Goal: Book appointment/travel/reservation

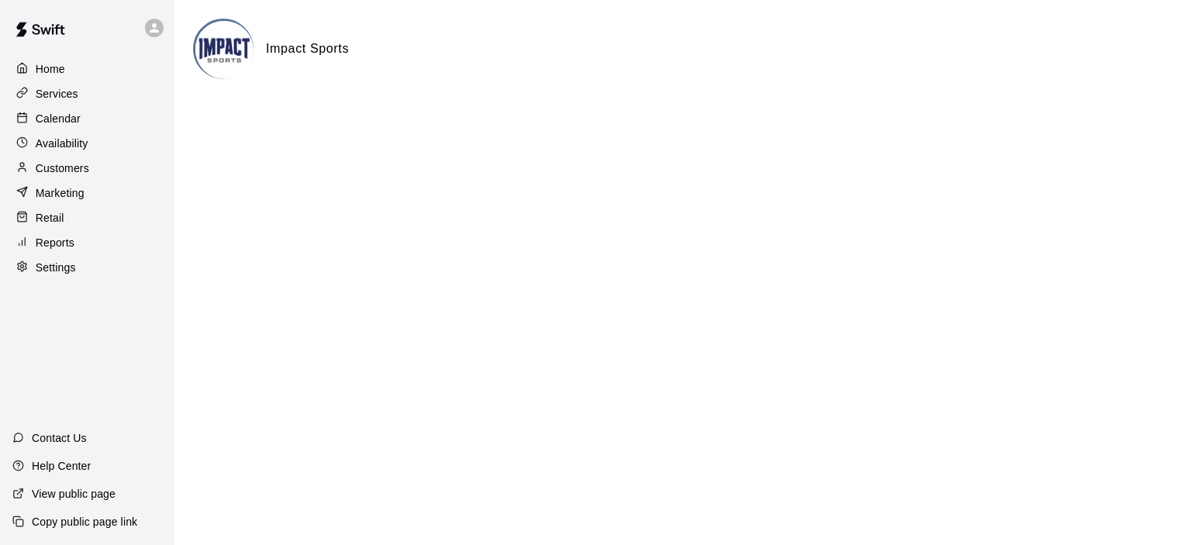
click at [58, 118] on p "Calendar" at bounding box center [58, 119] width 45 height 16
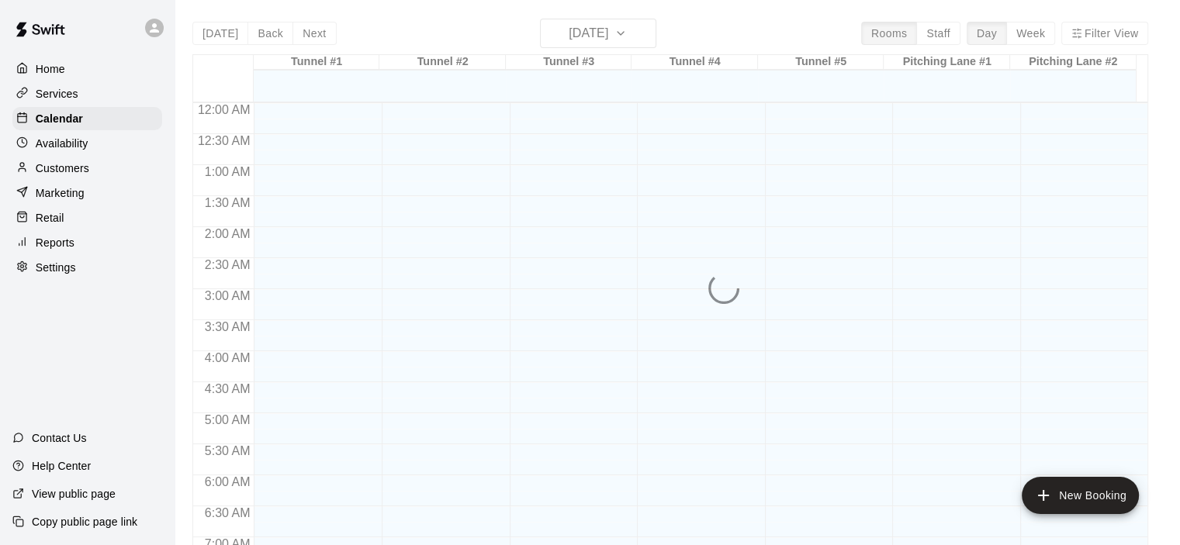
scroll to position [981, 0]
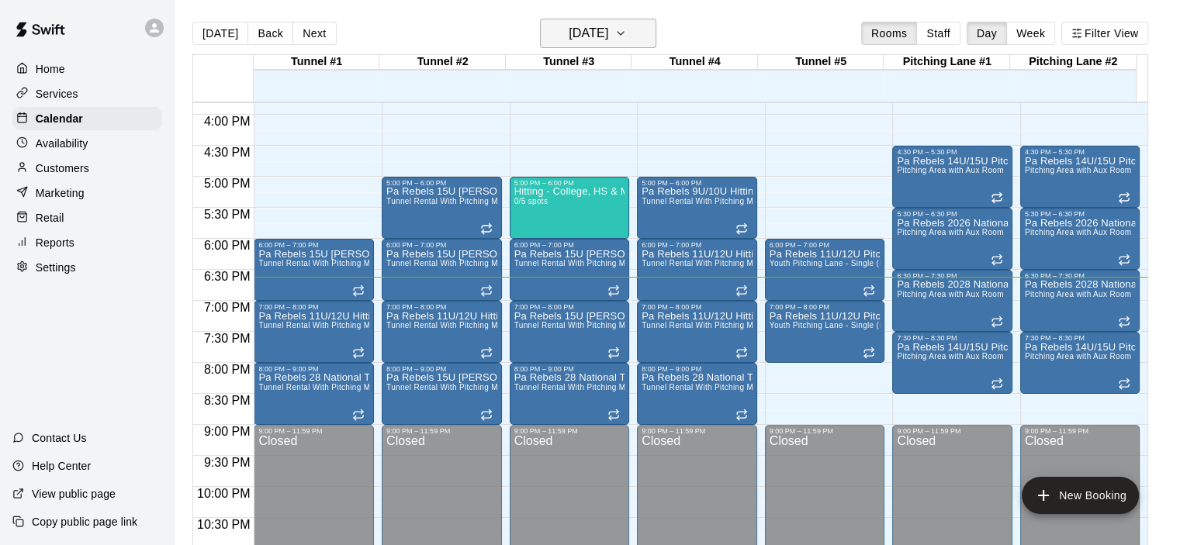
click at [627, 33] on icon "button" at bounding box center [620, 33] width 12 height 19
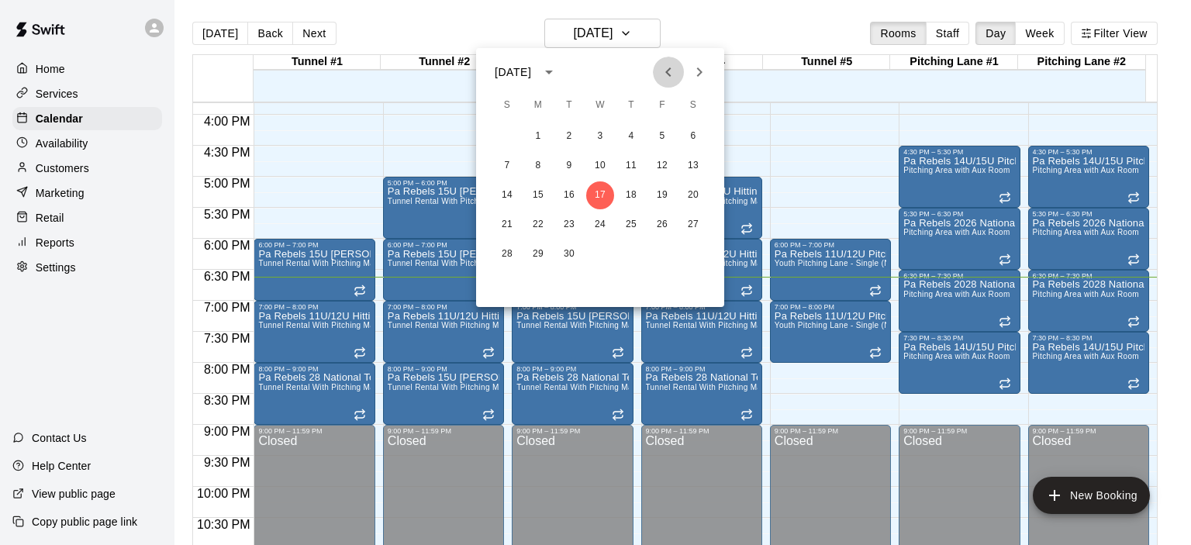
click at [666, 74] on icon "Previous month" at bounding box center [668, 72] width 19 height 19
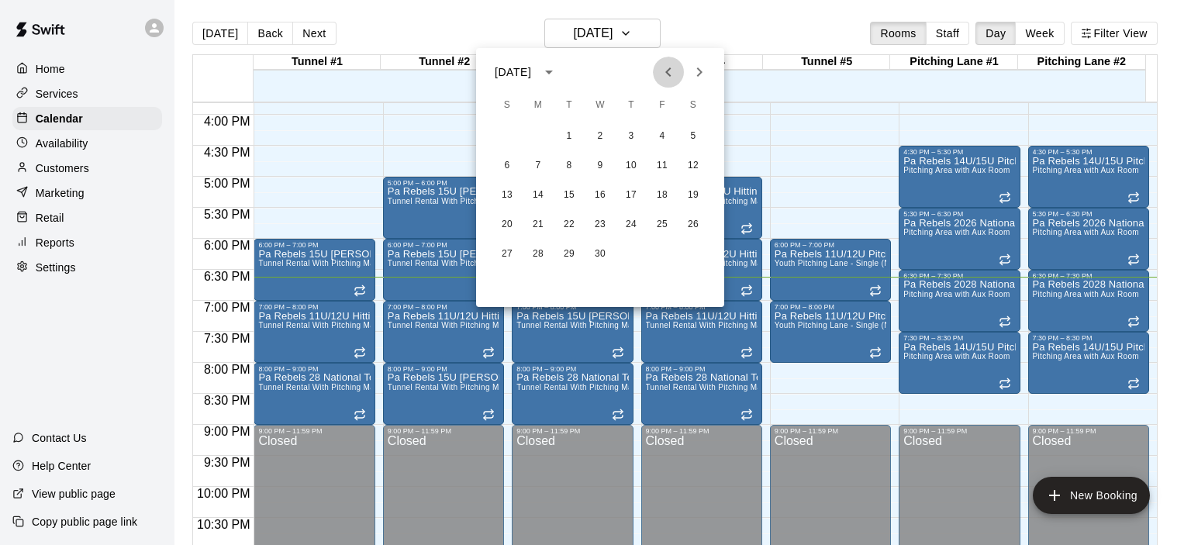
click at [666, 74] on icon "Previous month" at bounding box center [668, 72] width 19 height 19
click at [671, 74] on icon "Previous month" at bounding box center [668, 72] width 19 height 19
click at [535, 223] on button "20" at bounding box center [538, 225] width 28 height 28
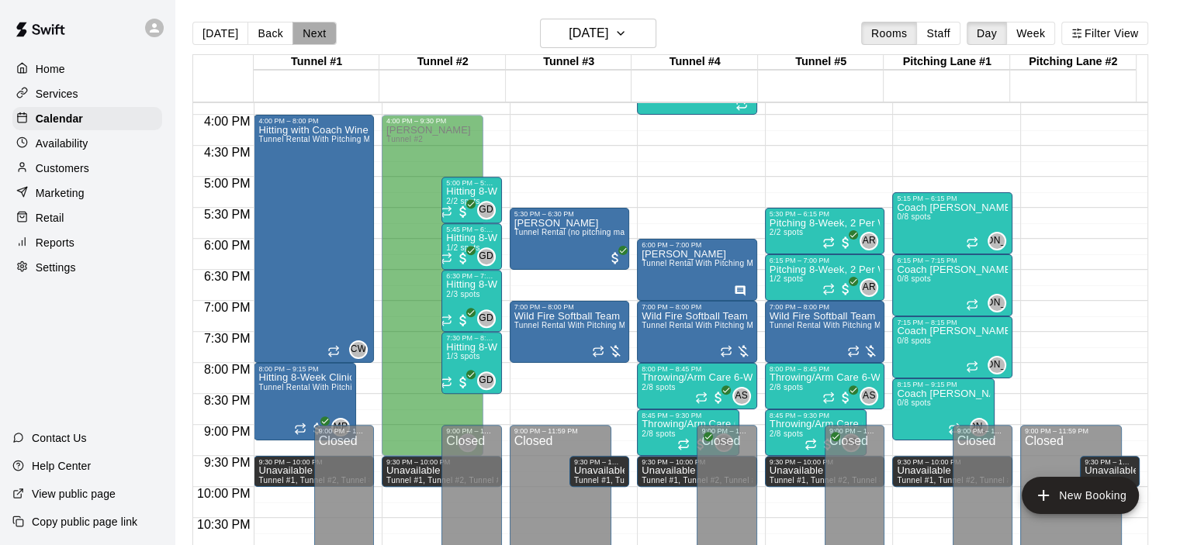
click at [309, 29] on button "Next" at bounding box center [313, 33] width 43 height 23
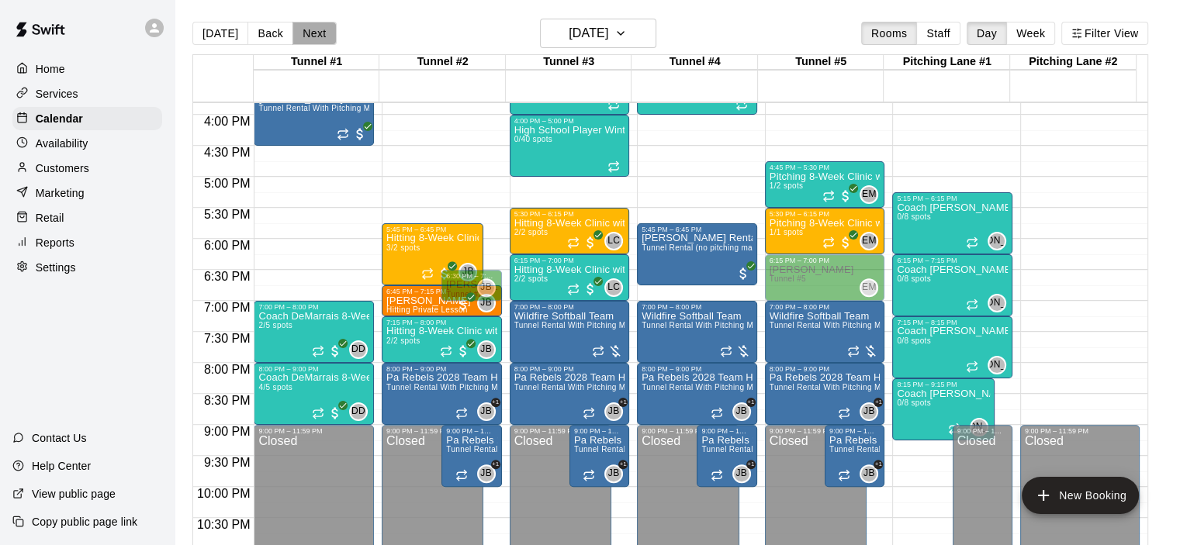
click at [309, 29] on button "Next" at bounding box center [313, 33] width 43 height 23
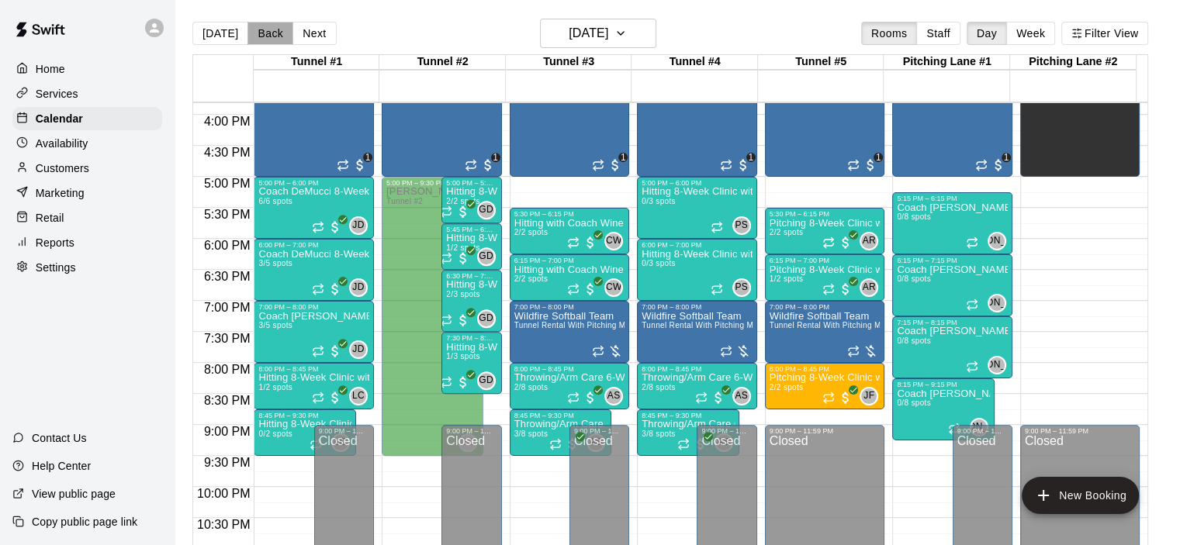
click at [275, 32] on button "Back" at bounding box center [270, 33] width 46 height 23
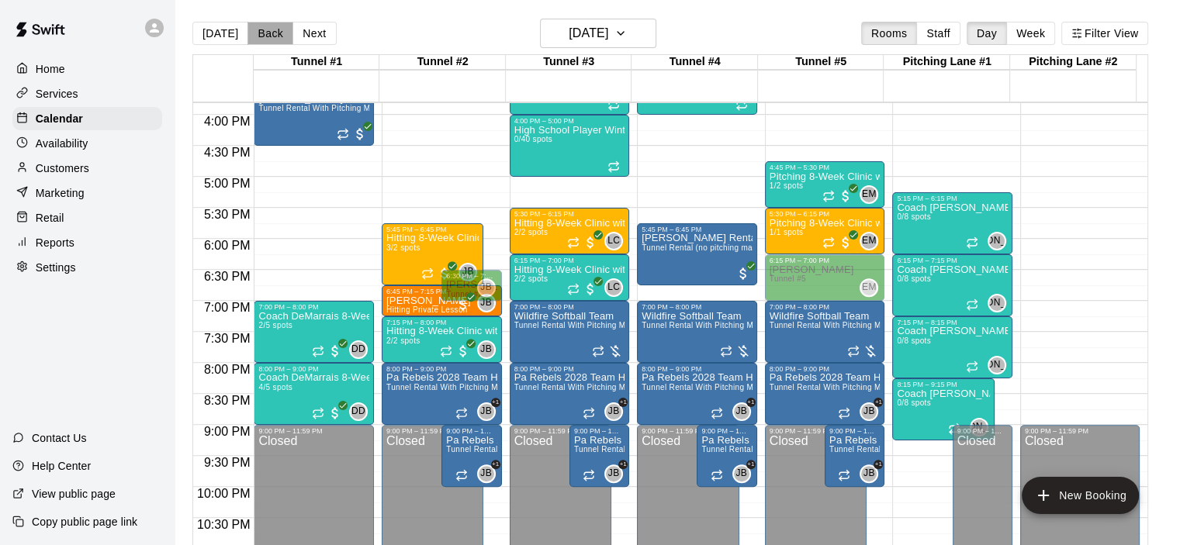
click at [275, 32] on button "Back" at bounding box center [270, 33] width 46 height 23
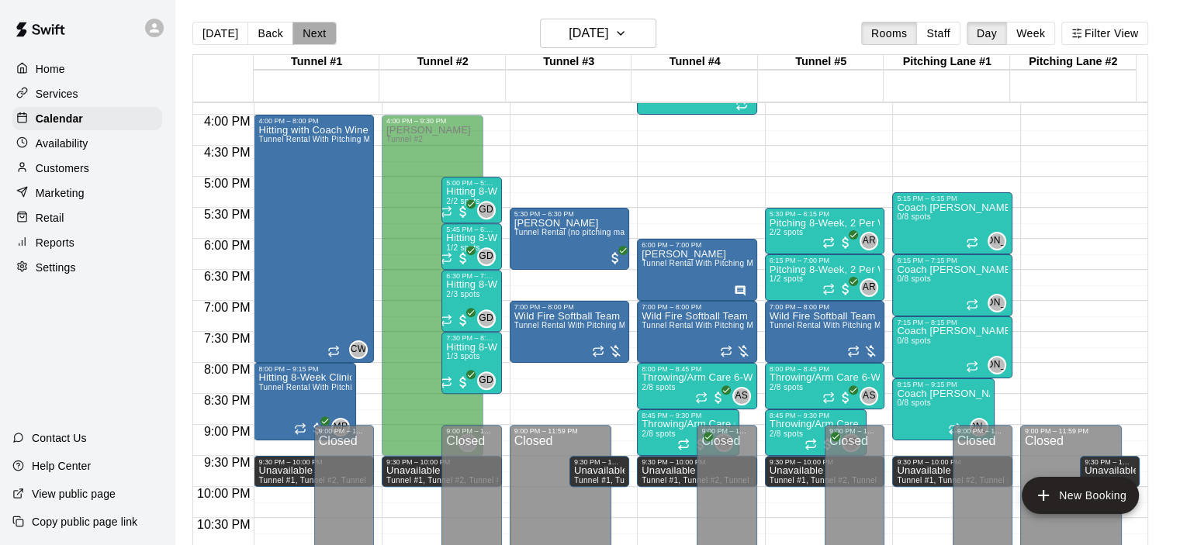
click at [312, 29] on button "Next" at bounding box center [313, 33] width 43 height 23
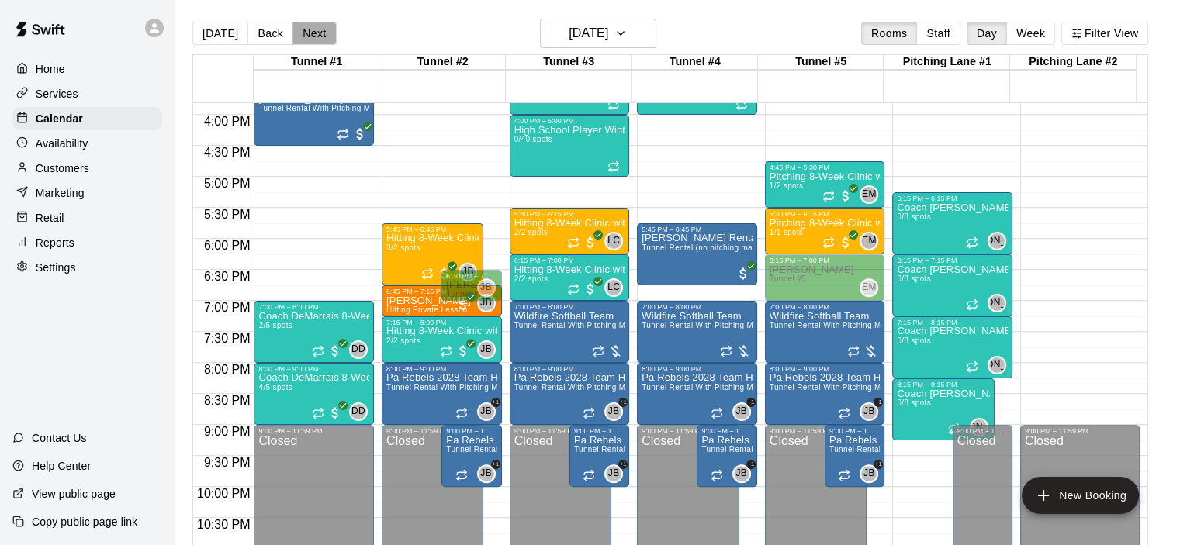
click at [306, 29] on button "Next" at bounding box center [313, 33] width 43 height 23
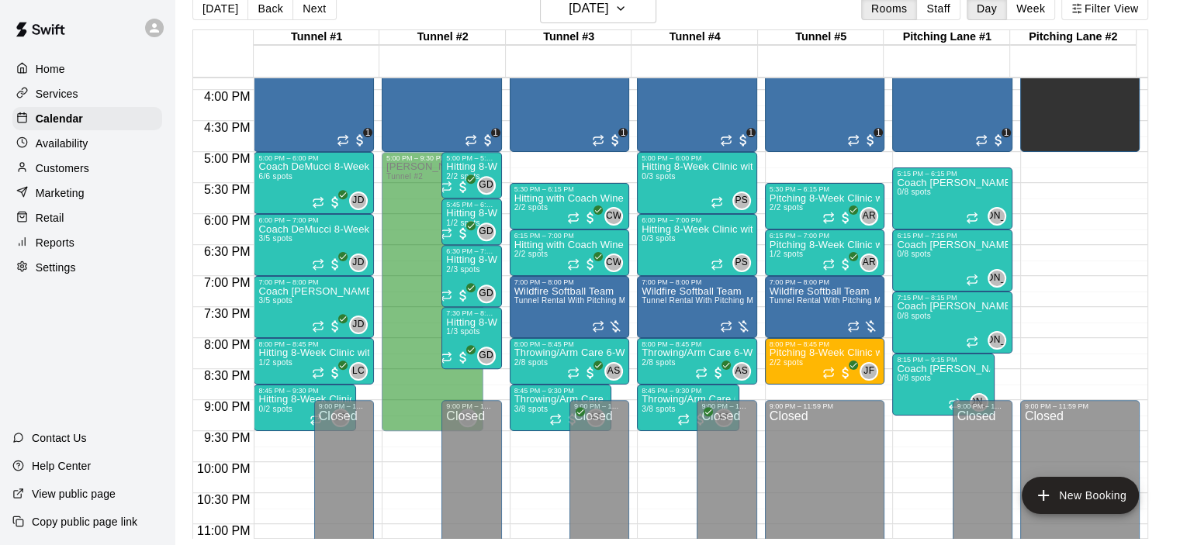
scroll to position [0, 0]
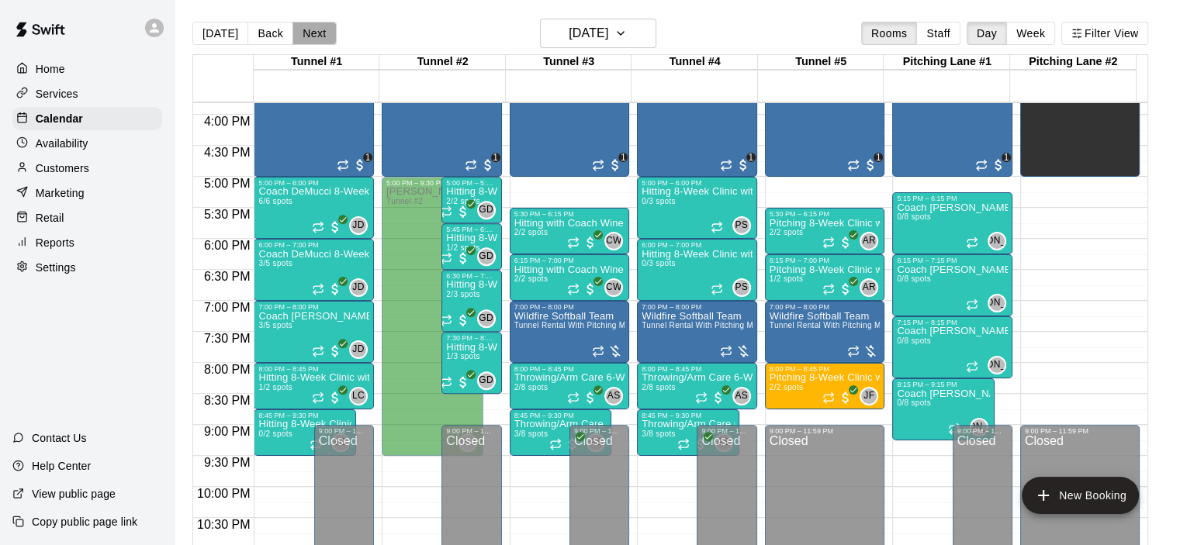
click at [316, 33] on button "Next" at bounding box center [313, 33] width 43 height 23
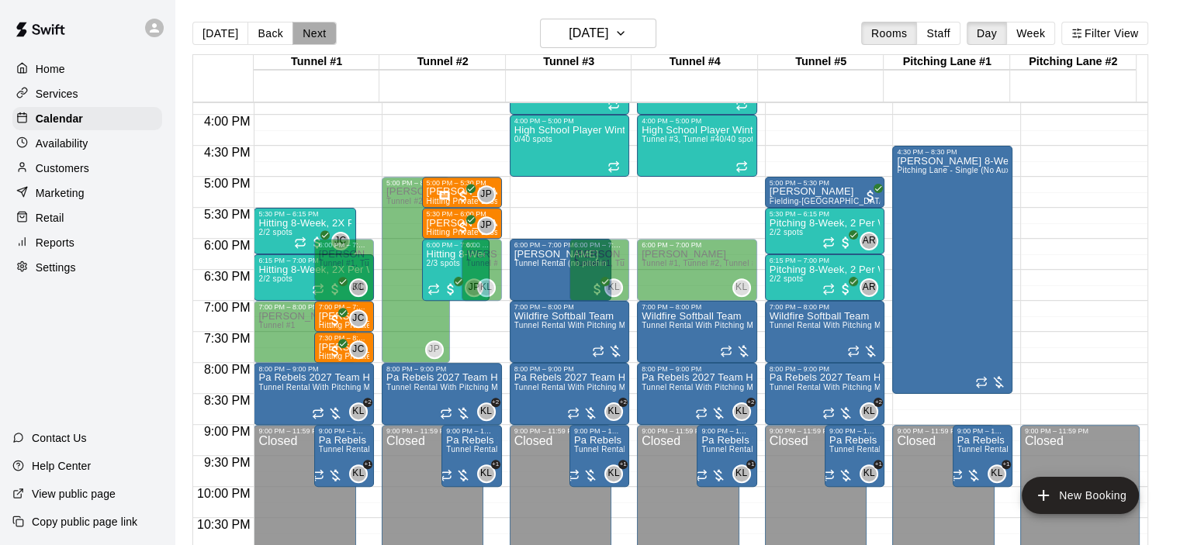
click at [309, 34] on button "Next" at bounding box center [313, 33] width 43 height 23
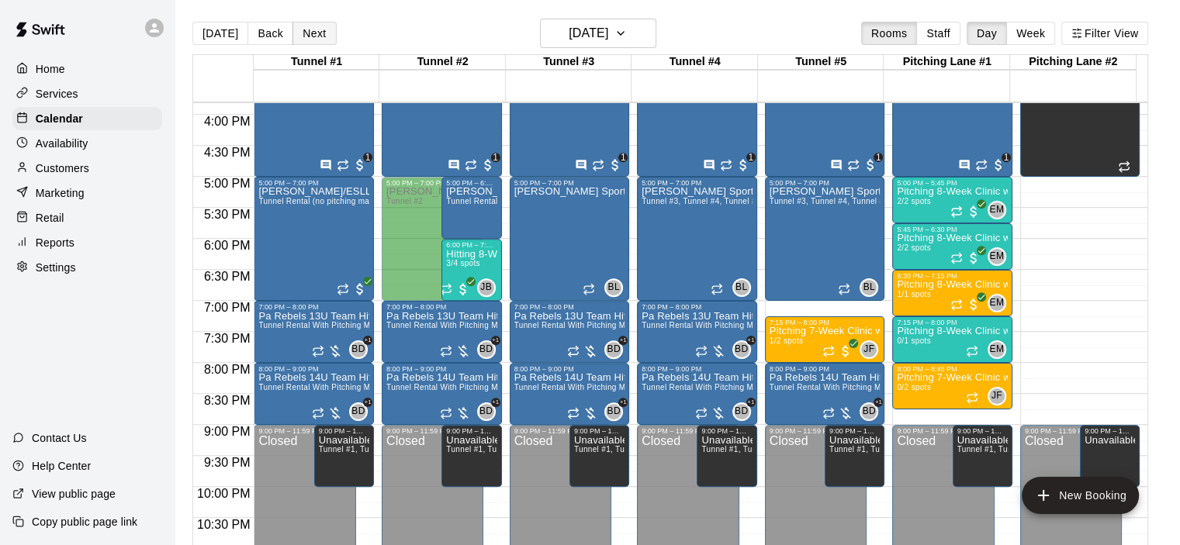
click at [314, 32] on button "Next" at bounding box center [313, 33] width 43 height 23
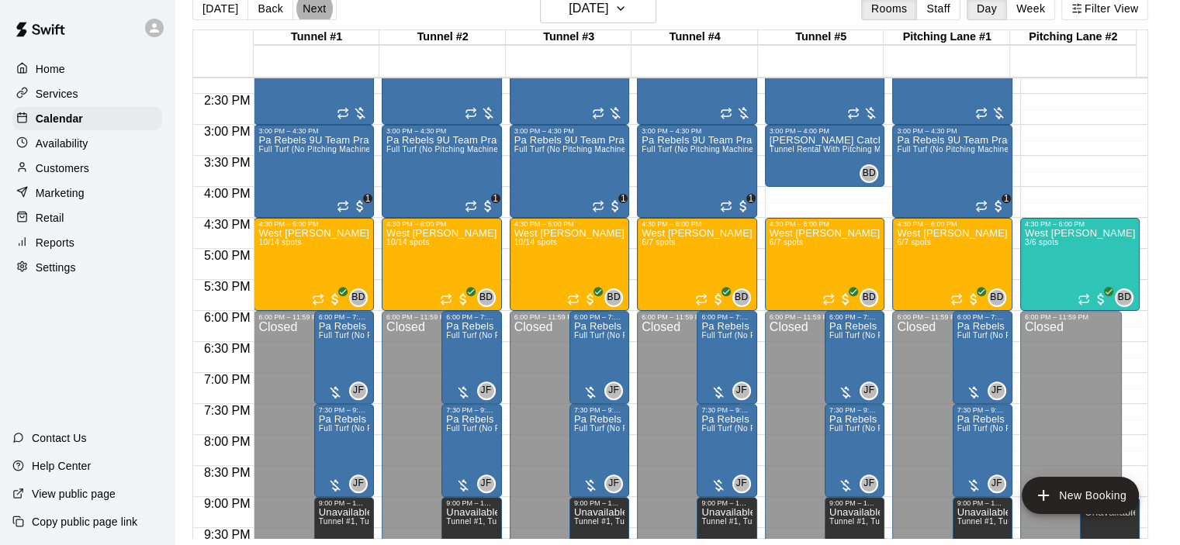
scroll to position [912, 0]
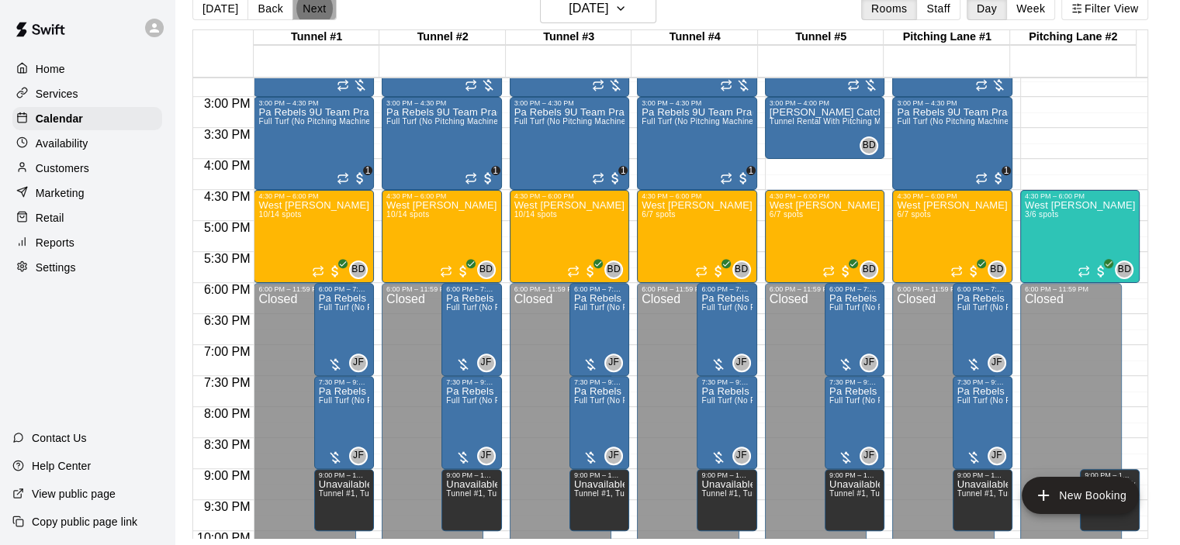
click at [309, 6] on button "Next" at bounding box center [313, 8] width 43 height 23
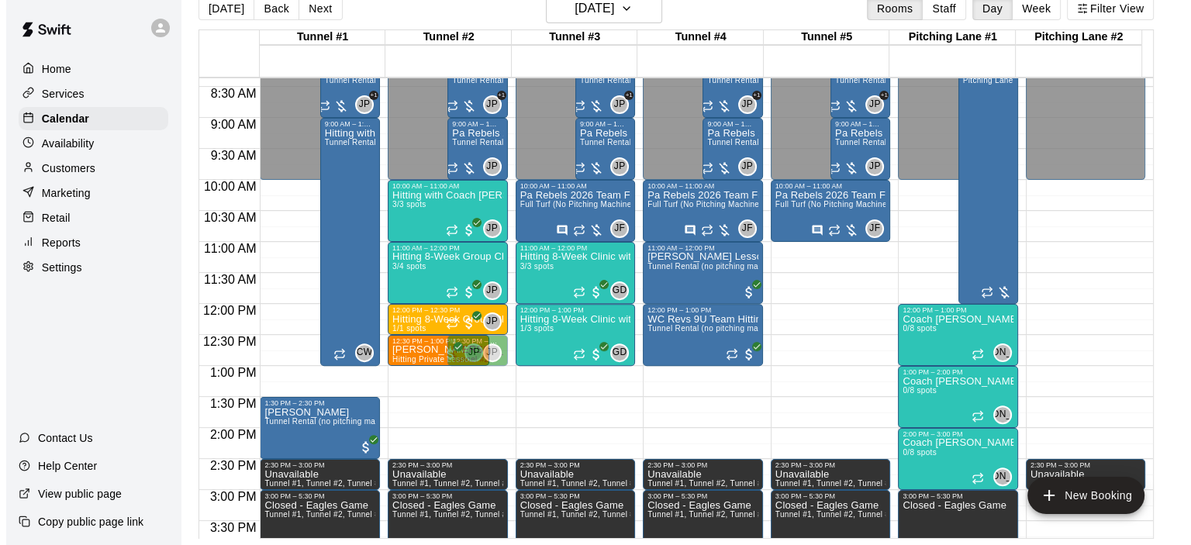
scroll to position [531, 0]
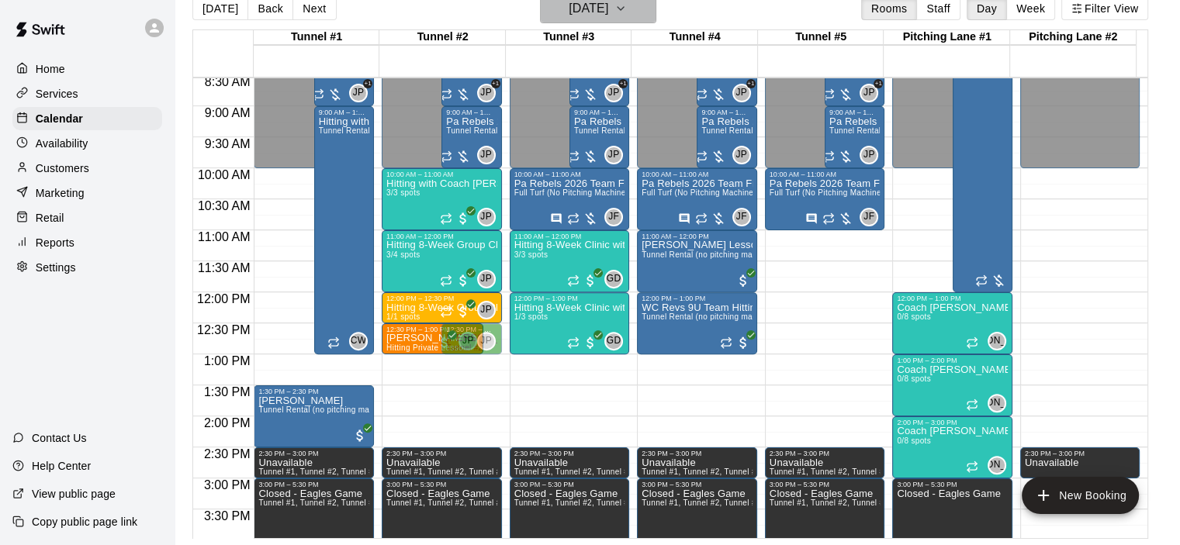
click at [627, 7] on icon "button" at bounding box center [620, 8] width 12 height 19
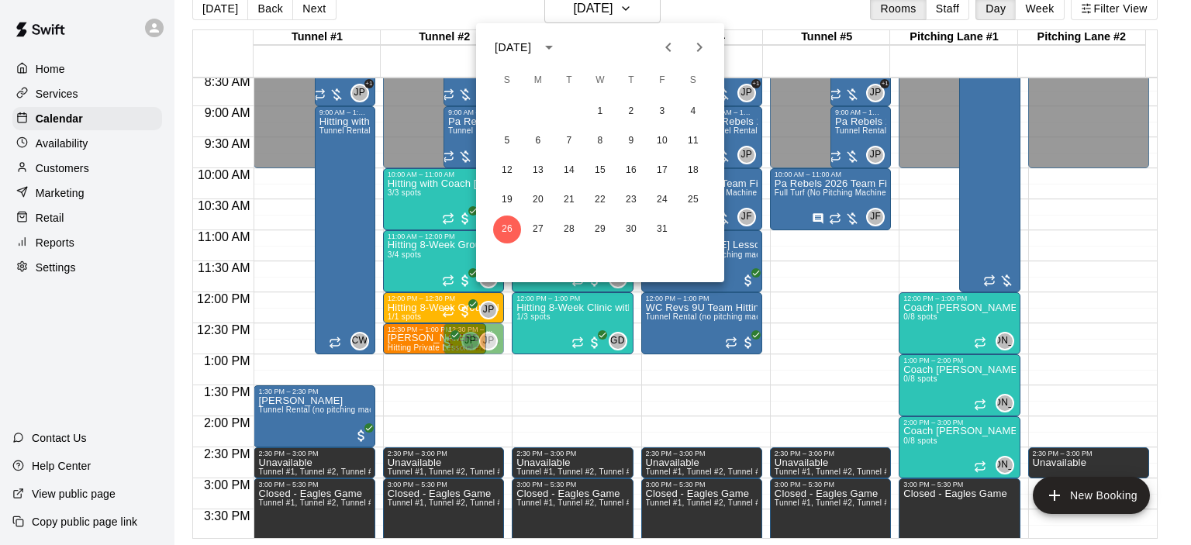
click at [694, 43] on icon "Next month" at bounding box center [699, 47] width 19 height 19
click at [693, 107] on button "1" at bounding box center [693, 112] width 28 height 28
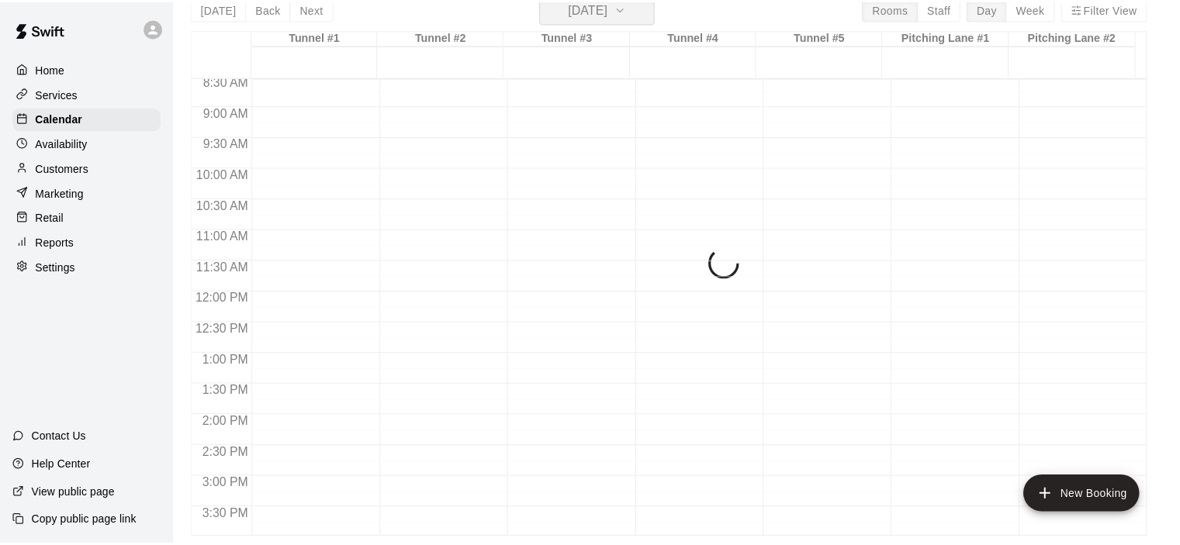
scroll to position [19, 0]
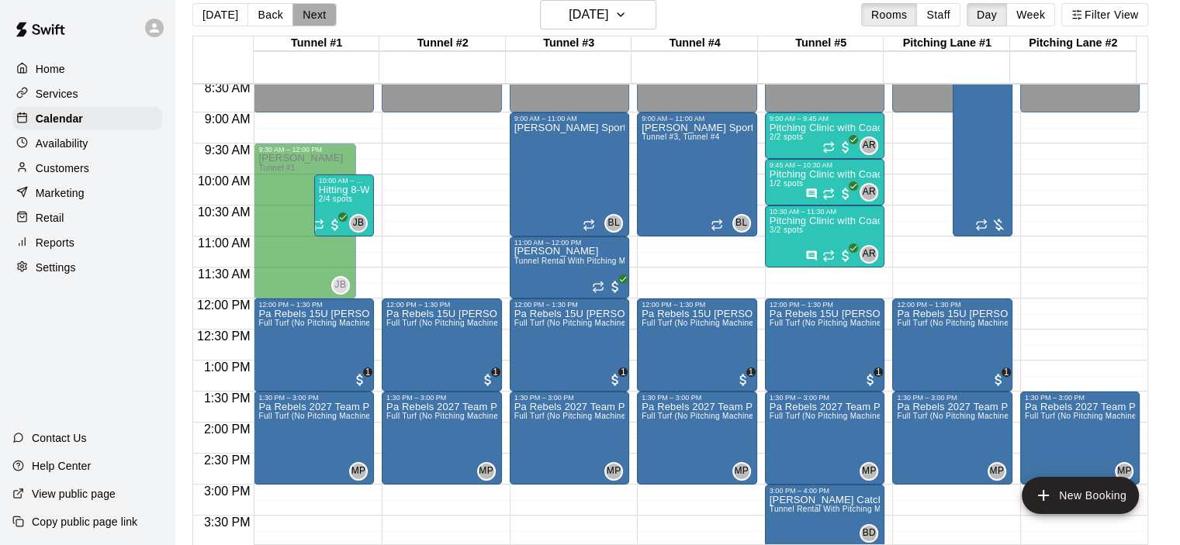
click at [303, 9] on button "Next" at bounding box center [313, 14] width 43 height 23
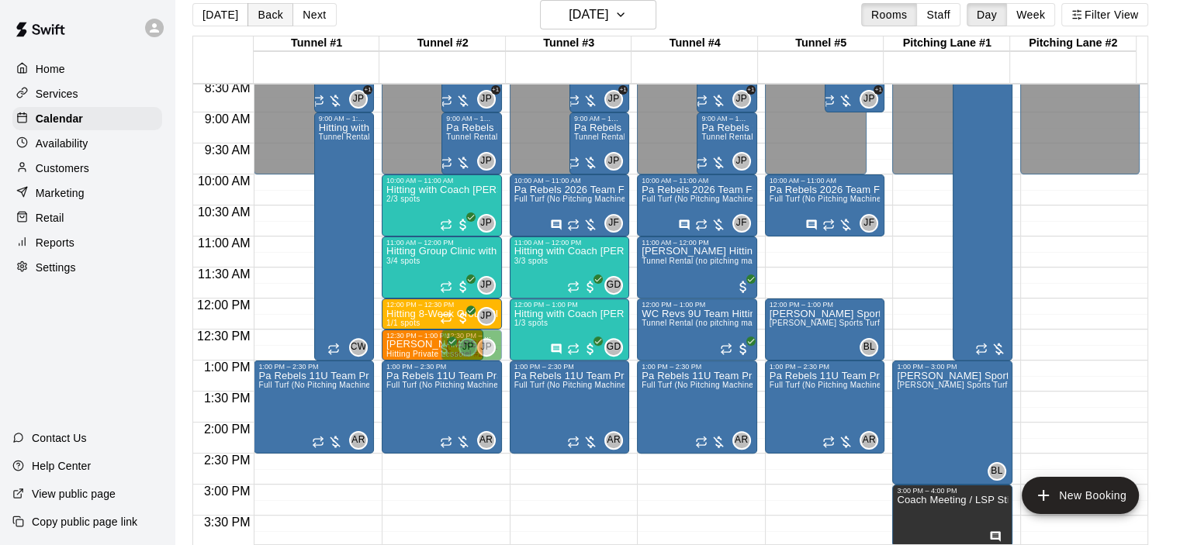
click at [271, 15] on button "Back" at bounding box center [270, 14] width 46 height 23
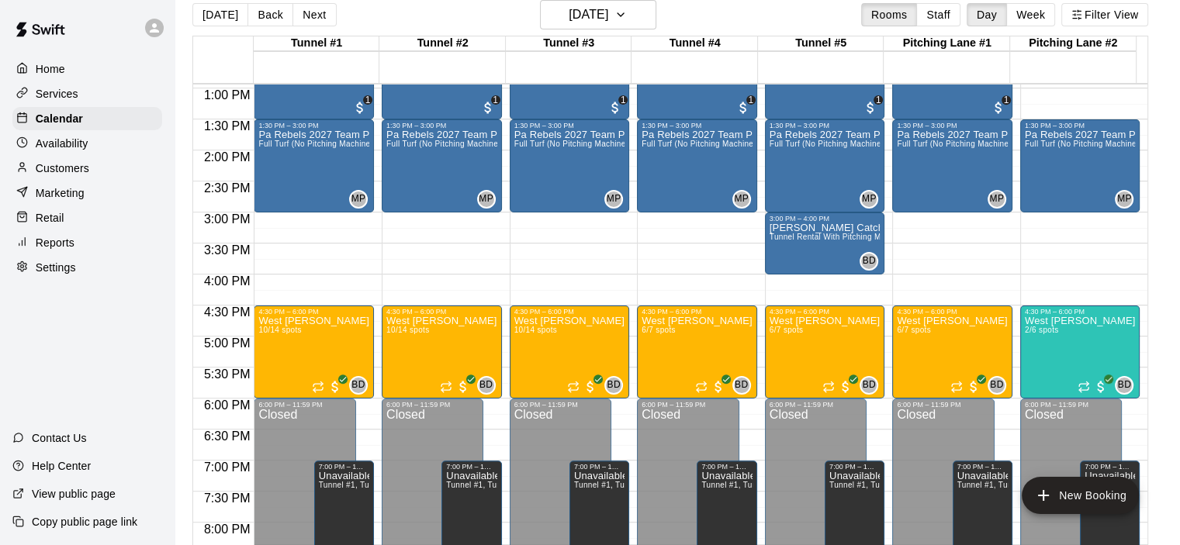
scroll to position [745, 0]
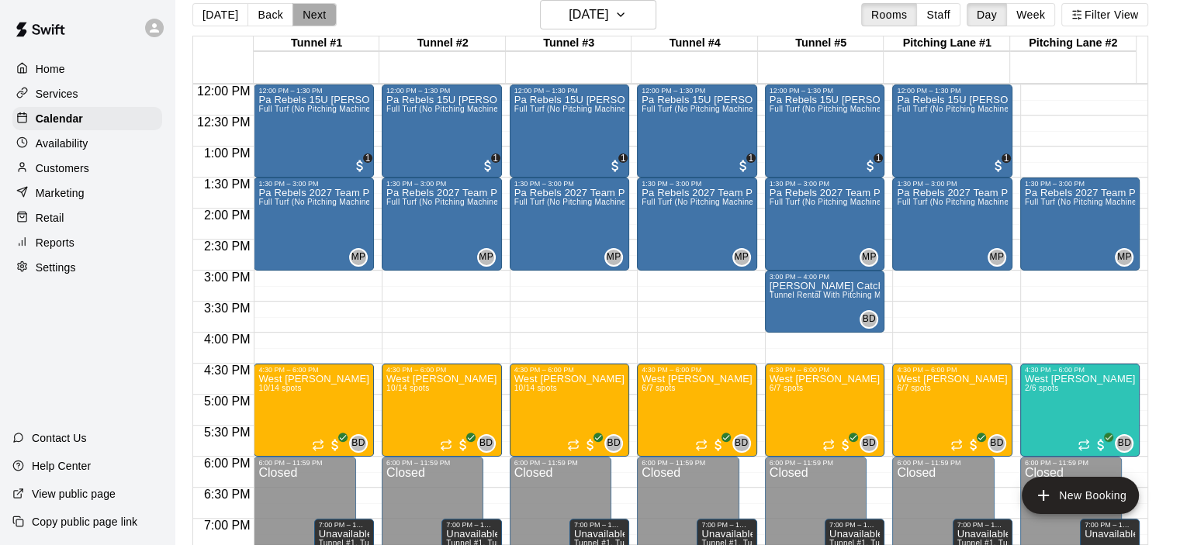
click at [303, 16] on button "Next" at bounding box center [313, 14] width 43 height 23
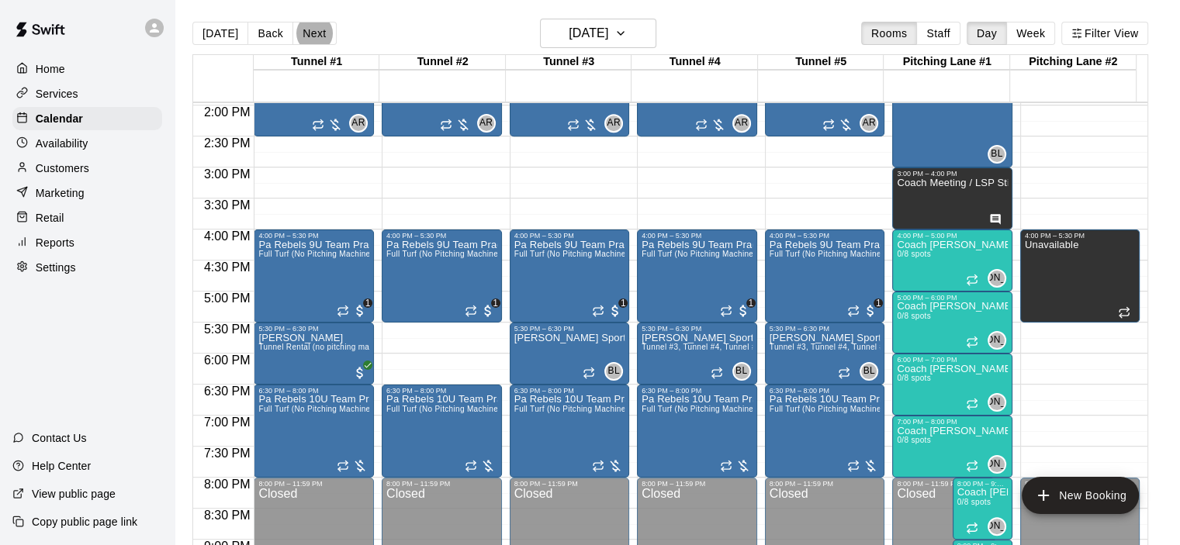
scroll to position [926, 0]
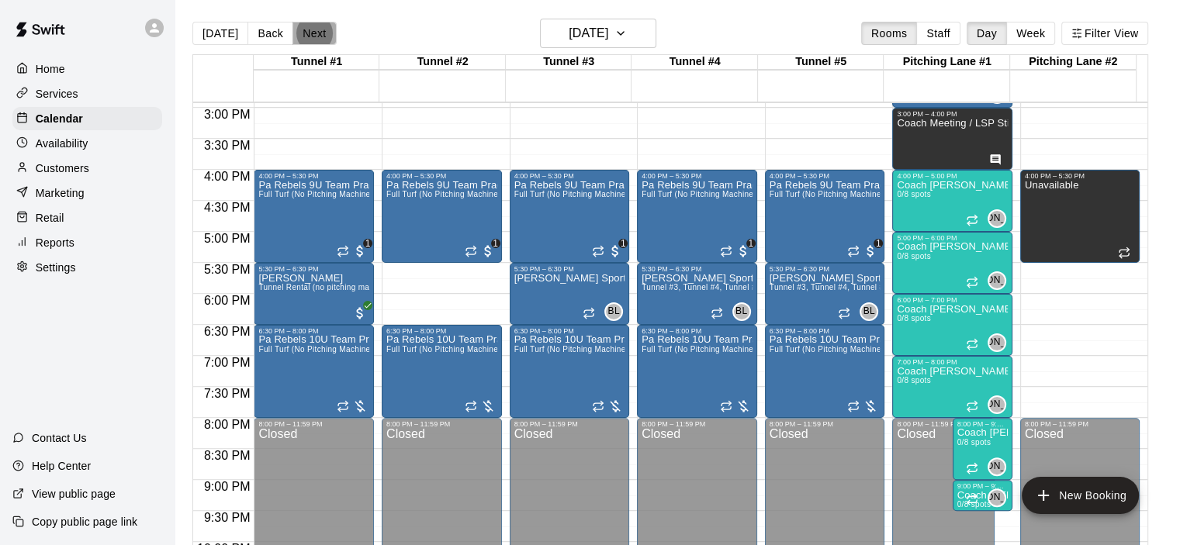
click at [314, 31] on button "Next" at bounding box center [313, 33] width 43 height 23
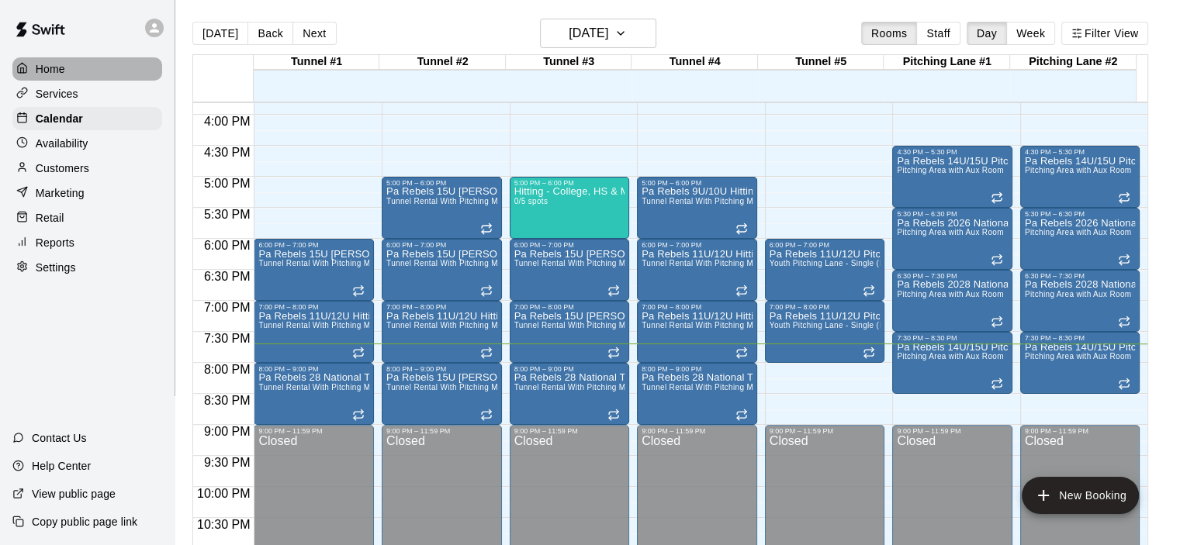
click at [51, 74] on p "Home" at bounding box center [50, 69] width 29 height 16
